Goal: Task Accomplishment & Management: Use online tool/utility

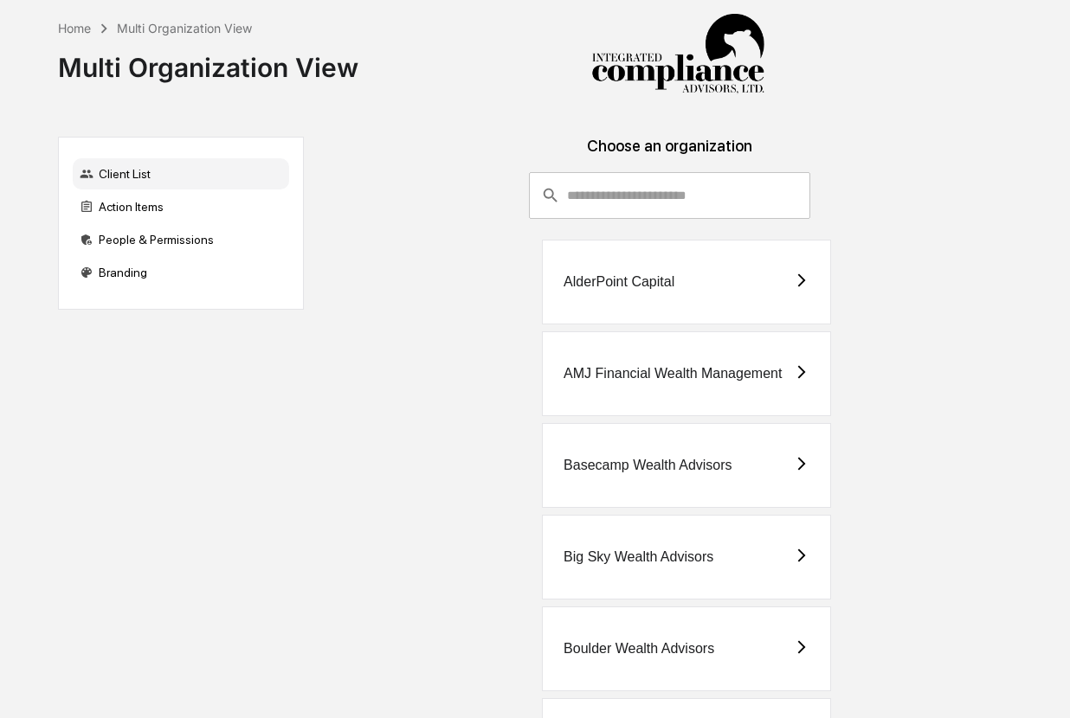
click at [190, 185] on div "Client List" at bounding box center [181, 173] width 216 height 31
click at [183, 201] on div "Action Items" at bounding box center [181, 206] width 216 height 31
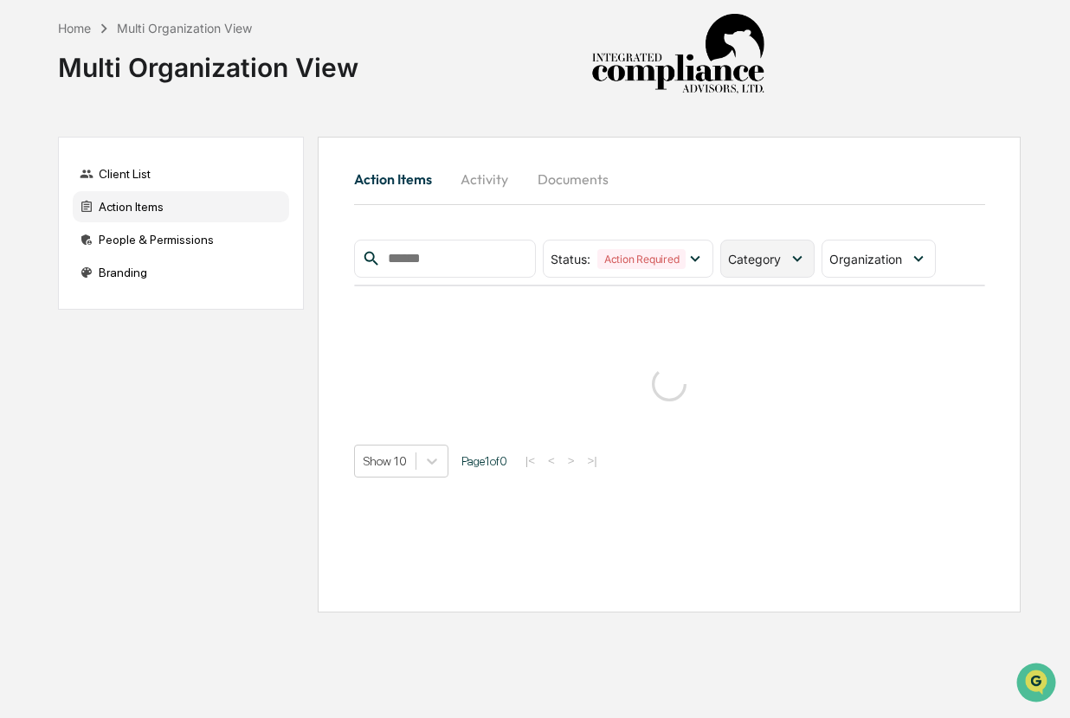
click at [766, 264] on span "Category" at bounding box center [754, 259] width 53 height 15
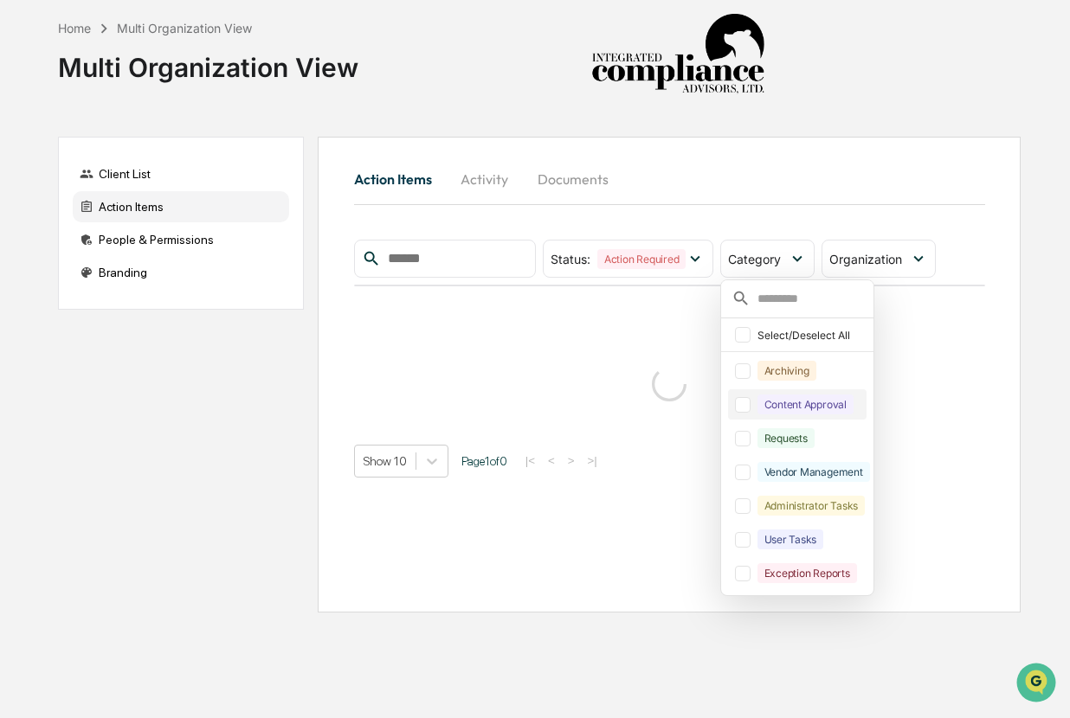
click at [802, 396] on div "Content Approval" at bounding box center [805, 405] width 96 height 20
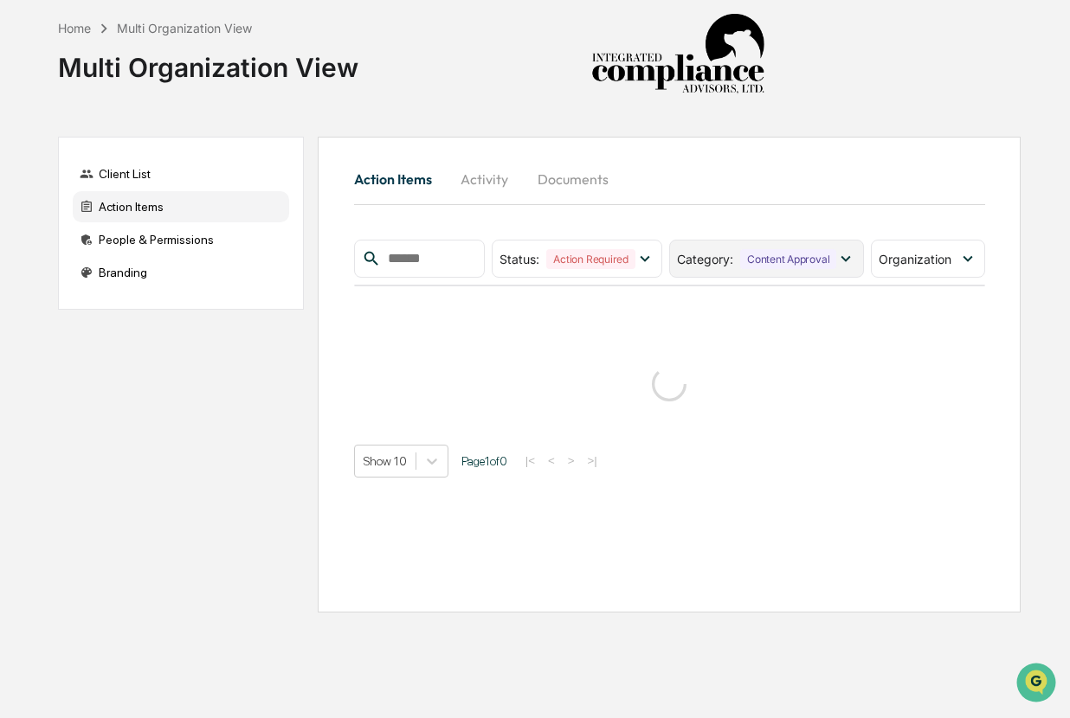
click at [778, 267] on div "Content Approval" at bounding box center [788, 259] width 96 height 20
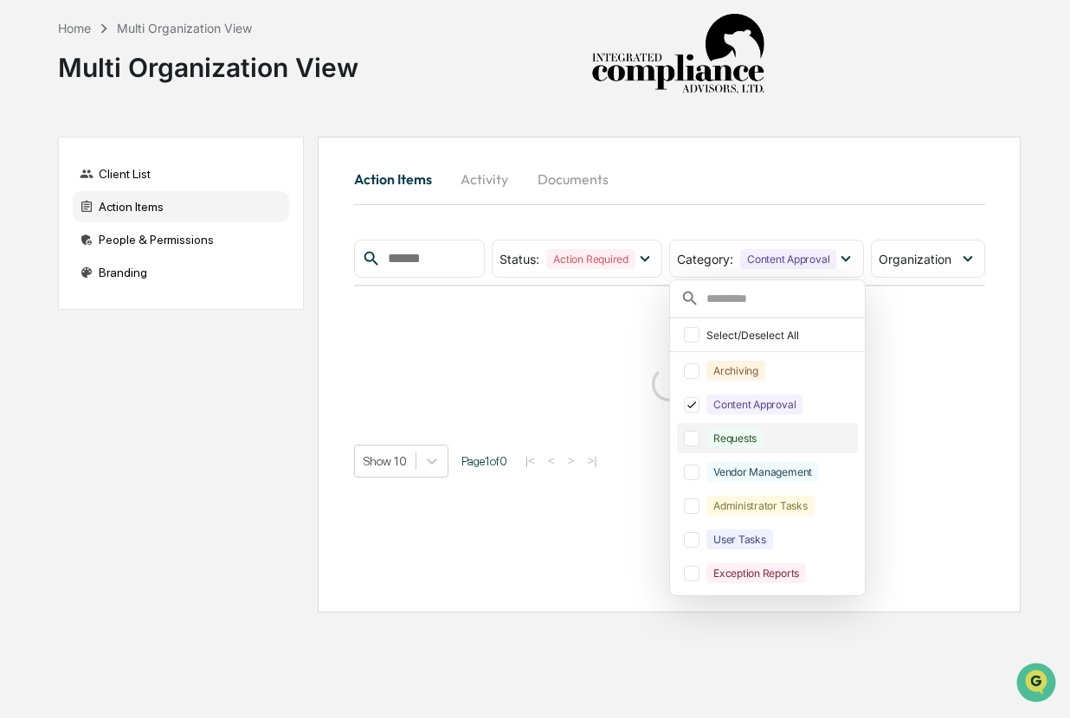
click at [776, 437] on div "Requests" at bounding box center [779, 438] width 147 height 20
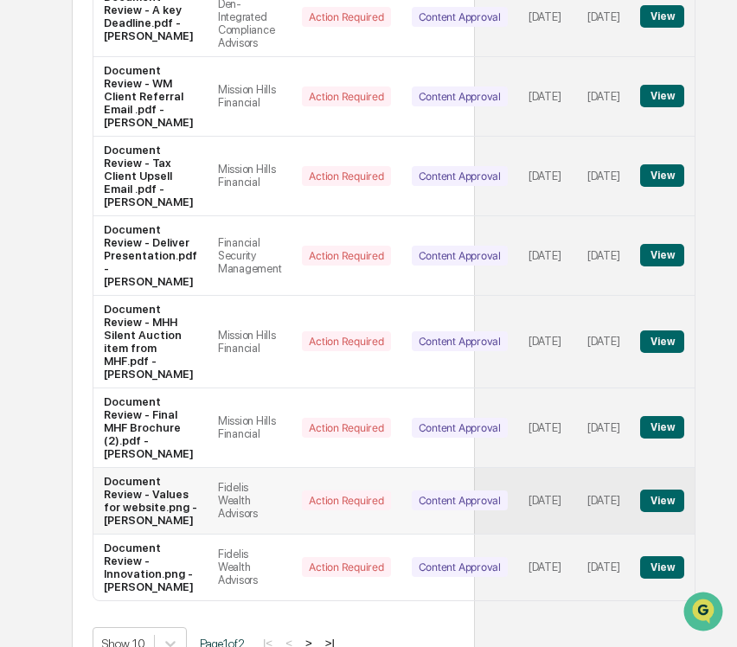
scroll to position [511, 281]
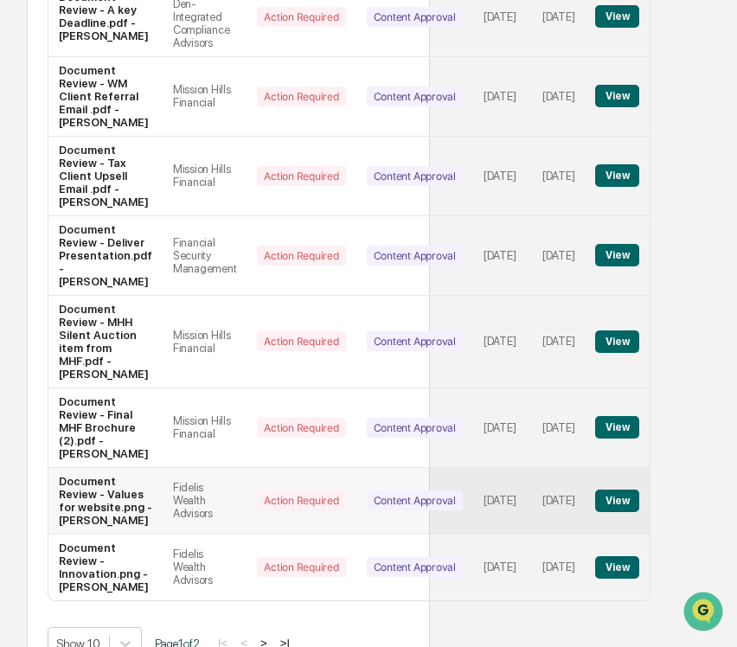
click at [640, 490] on button "View" at bounding box center [617, 501] width 44 height 23
